Goal: Task Accomplishment & Management: Use online tool/utility

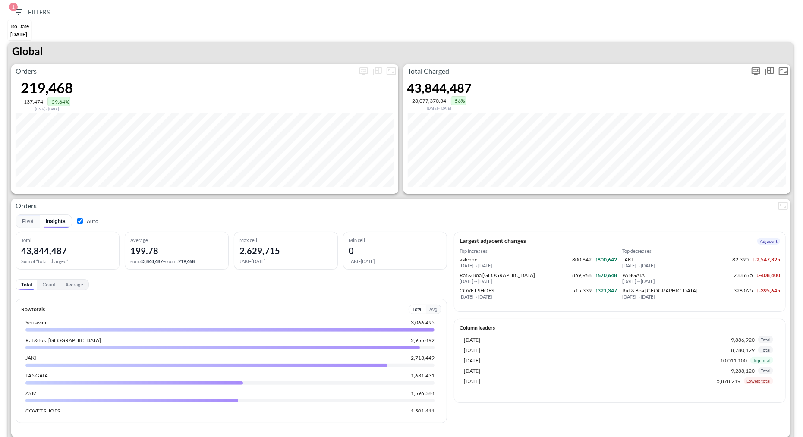
click at [757, 73] on icon "more" at bounding box center [756, 71] width 9 height 8
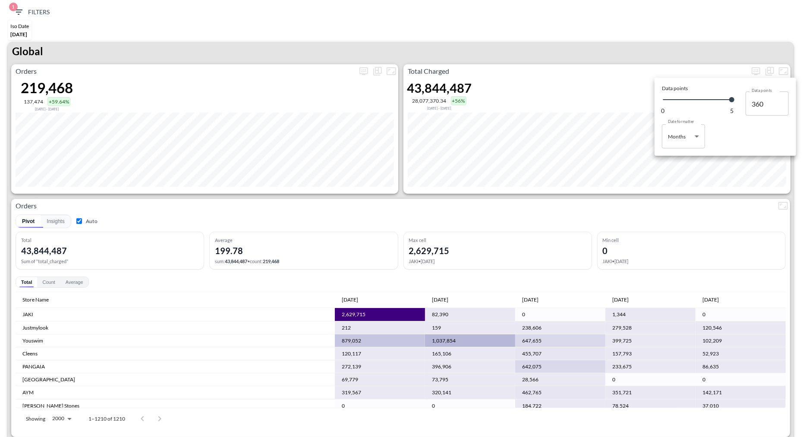
click at [690, 135] on body "BI.P.EYE, Interactive Analytics Dashboards 1 Filters Iso Date May 01, 2025 Retu…" at bounding box center [401, 218] width 803 height 437
click at [676, 171] on div "Months" at bounding box center [678, 171] width 18 height 8
click at [680, 140] on body "BI.P.EYE, Interactive Analytics Dashboards 1 Filters Iso Date May 01, 2025 Retu…" at bounding box center [401, 218] width 803 height 437
click at [679, 156] on div "Days" at bounding box center [674, 158] width 11 height 8
type input "Days"
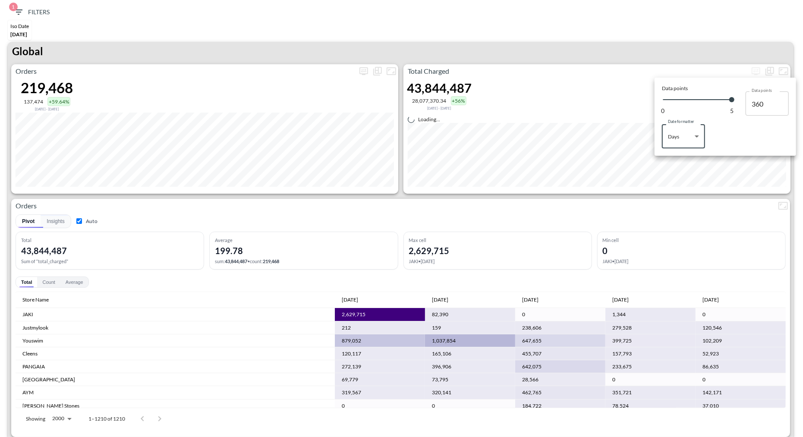
type input "139"
click at [592, 48] on div at bounding box center [401, 218] width 803 height 437
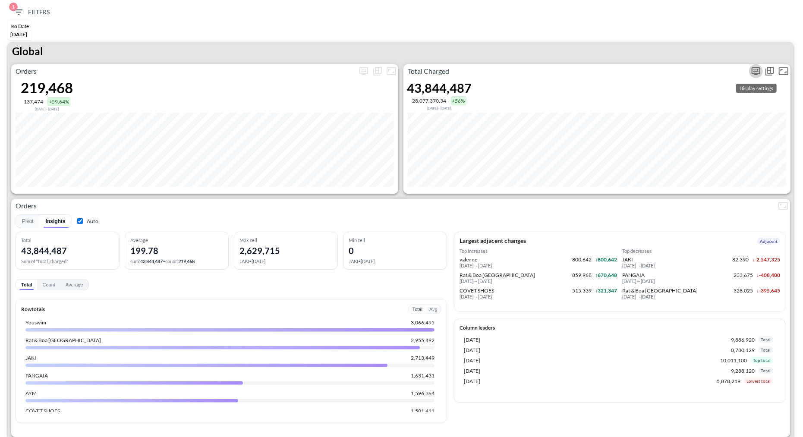
click at [757, 71] on icon "more" at bounding box center [756, 71] width 10 height 10
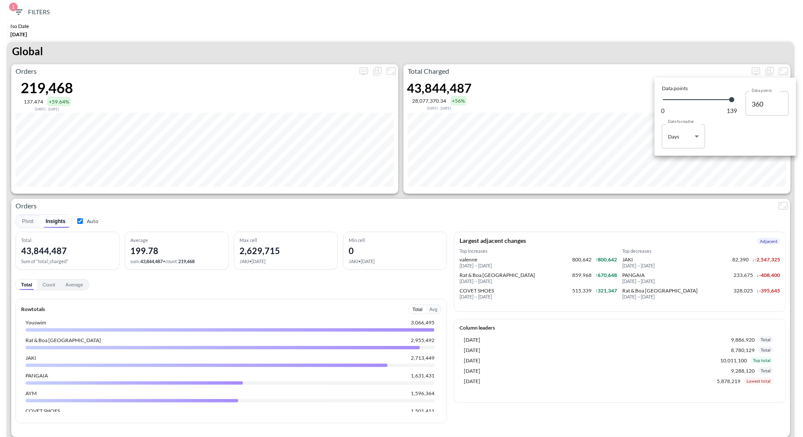
click at [687, 139] on body "BI.P.EYE, Interactive Analytics Dashboards 1 Filters Iso Date May 01, 2025 Retu…" at bounding box center [401, 218] width 803 height 437
click at [680, 173] on div "Months" at bounding box center [678, 171] width 18 height 8
type input "Months"
click at [539, 44] on div at bounding box center [401, 218] width 803 height 437
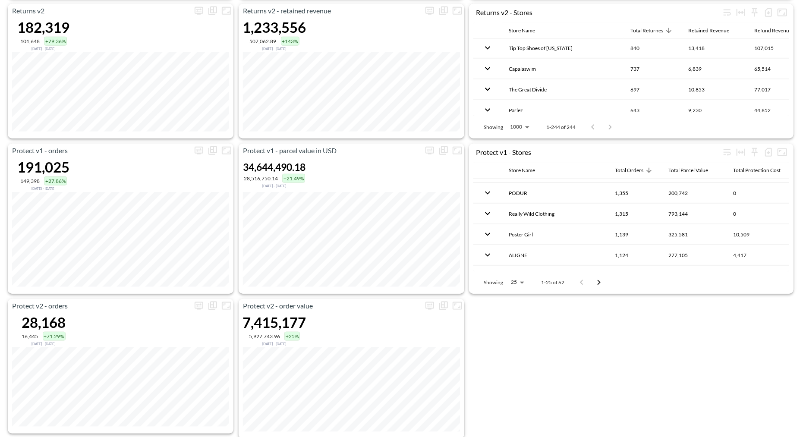
scroll to position [612, 0]
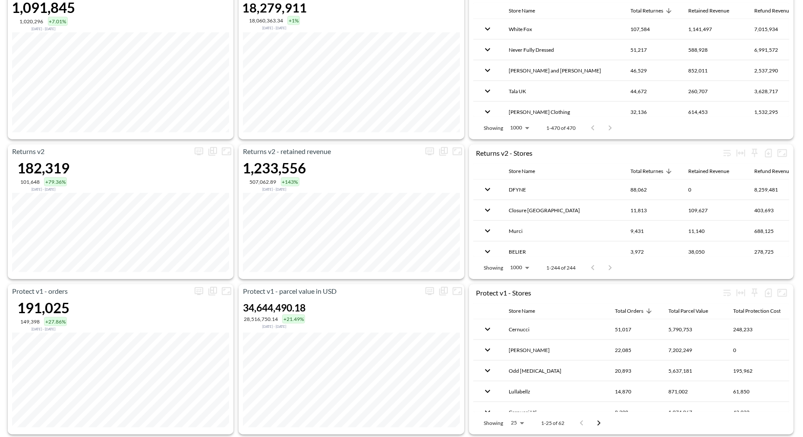
scroll to position [466, 0]
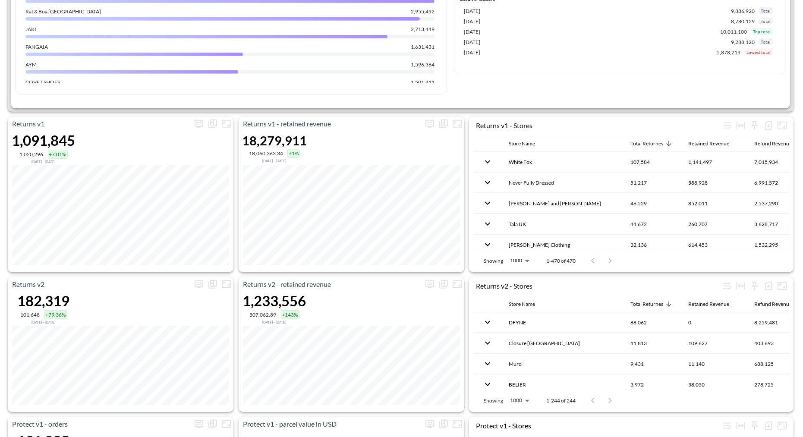
scroll to position [330, 0]
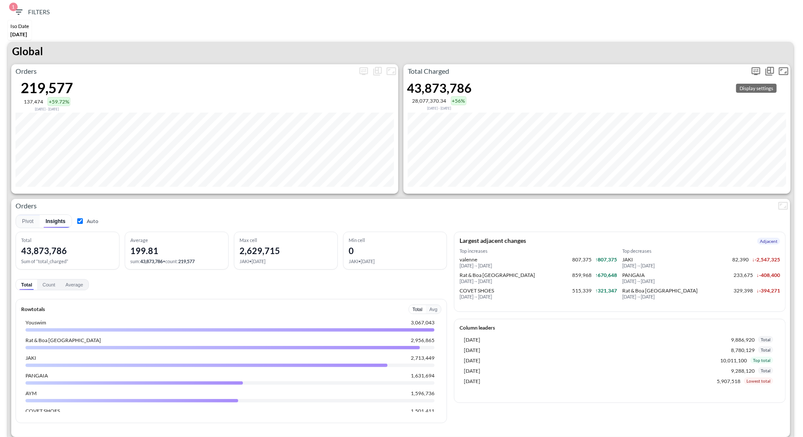
click at [752, 73] on icon "more" at bounding box center [756, 71] width 9 height 8
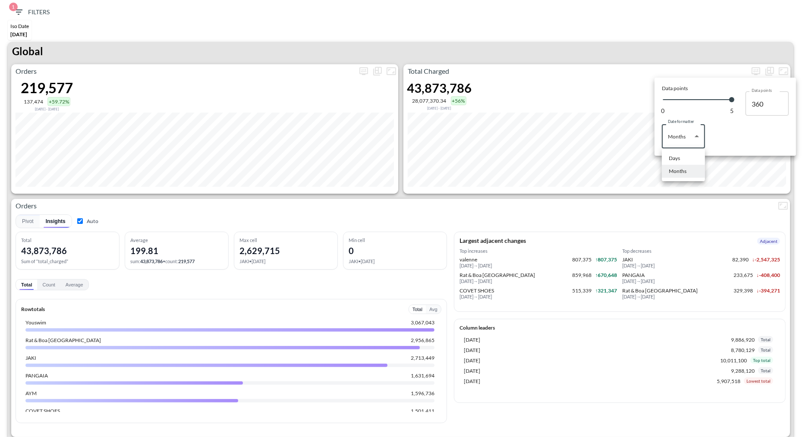
click at [698, 130] on body "BI.P.EYE, Interactive Analytics Dashboards 1 Filters Iso Date [DATE] Returns v2…" at bounding box center [401, 218] width 803 height 437
click at [674, 154] on div "Days" at bounding box center [674, 158] width 11 height 8
type input "Days"
type input "139"
click at [635, 35] on div at bounding box center [401, 218] width 803 height 437
